Goal: Ask a question

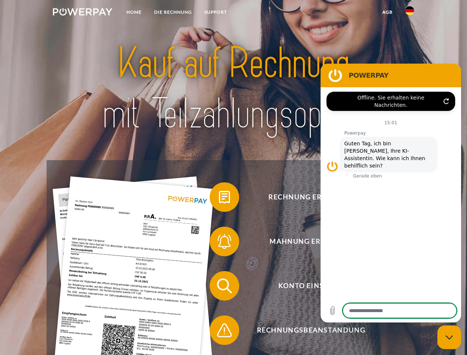
click at [82, 13] on img at bounding box center [82, 11] width 59 height 7
click at [409, 13] on img at bounding box center [409, 10] width 9 height 9
click at [387, 12] on link "agb" at bounding box center [387, 12] width 23 height 13
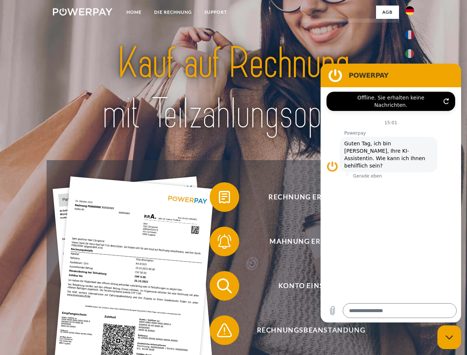
click at [219, 198] on span at bounding box center [213, 196] width 37 height 37
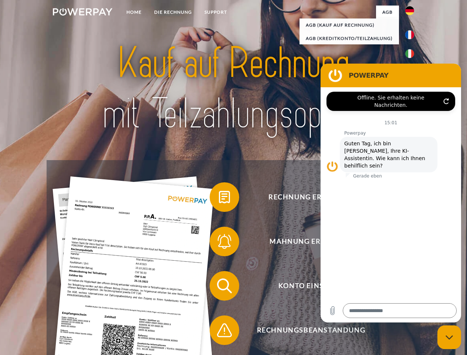
click at [219, 243] on span at bounding box center [213, 241] width 37 height 37
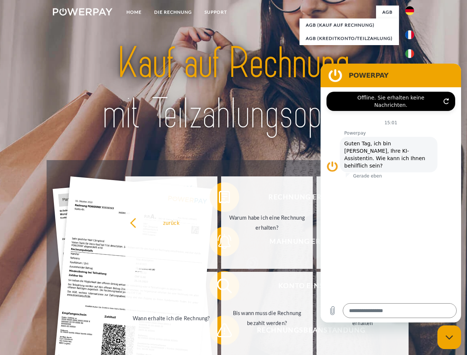
click at [221, 287] on link "Bis wann muss die Rechnung bezahlt werden?" at bounding box center [267, 318] width 92 height 92
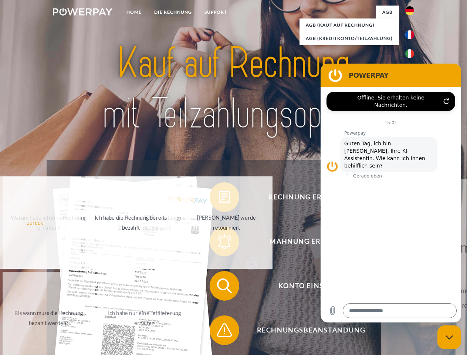
click at [219, 331] on div "Rechnung erhalten? Mahnung erhalten? Konto einsehen" at bounding box center [233, 308] width 373 height 296
click at [449, 337] on icon "Messaging-Fenster schließen" at bounding box center [449, 337] width 8 height 5
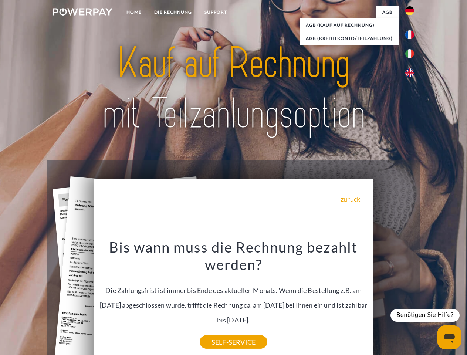
type textarea "*"
